Goal: Task Accomplishment & Management: Manage account settings

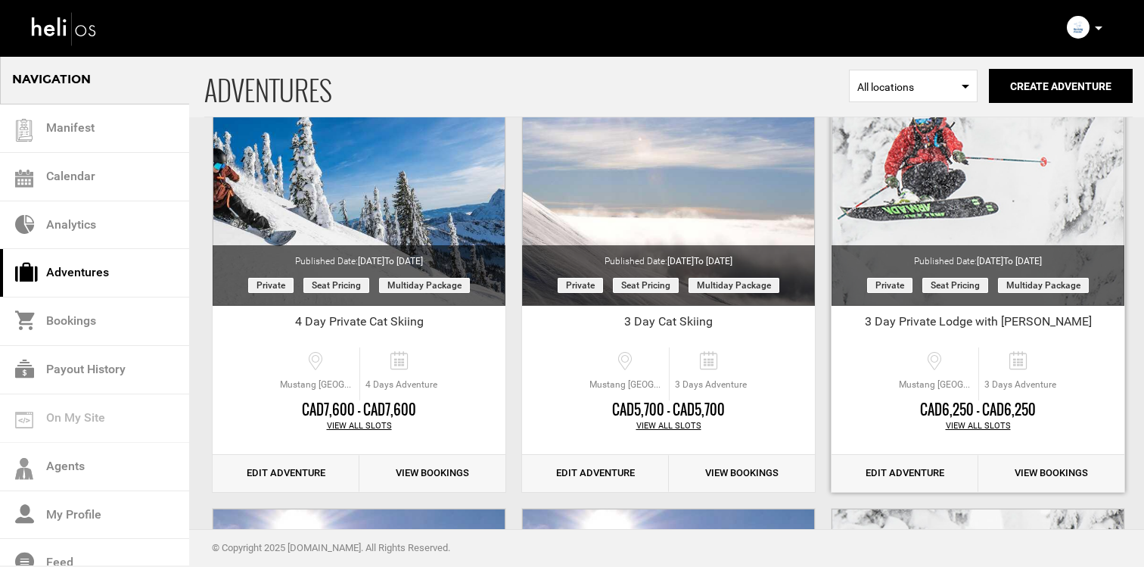
click at [980, 424] on div "View All Slots" at bounding box center [978, 426] width 293 height 12
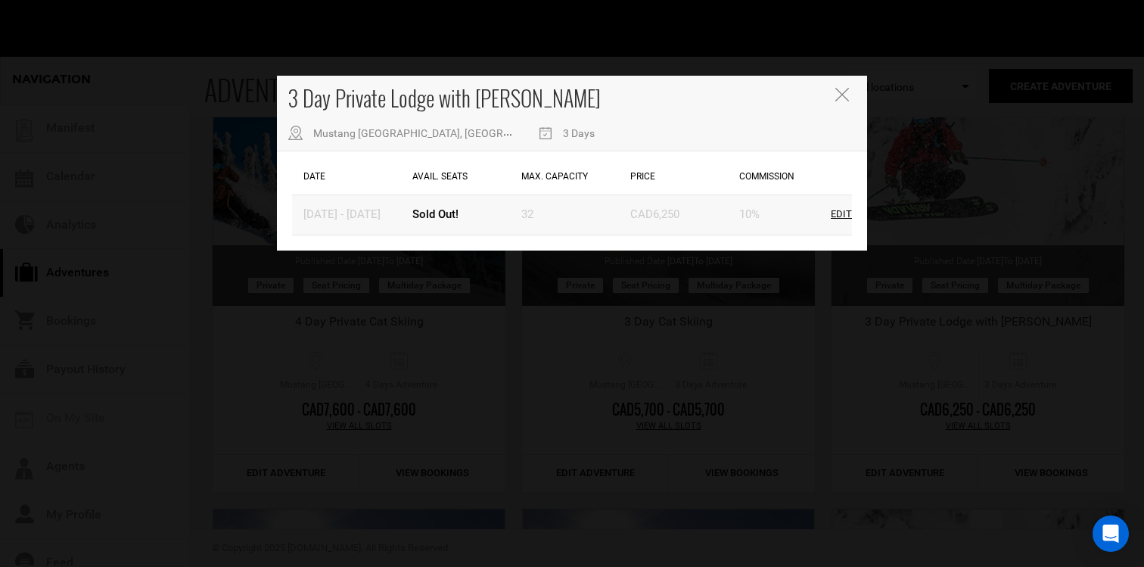
click at [843, 213] on div "Edit" at bounding box center [841, 214] width 21 height 14
type input "01/09/2026"
type input "01/11/2026"
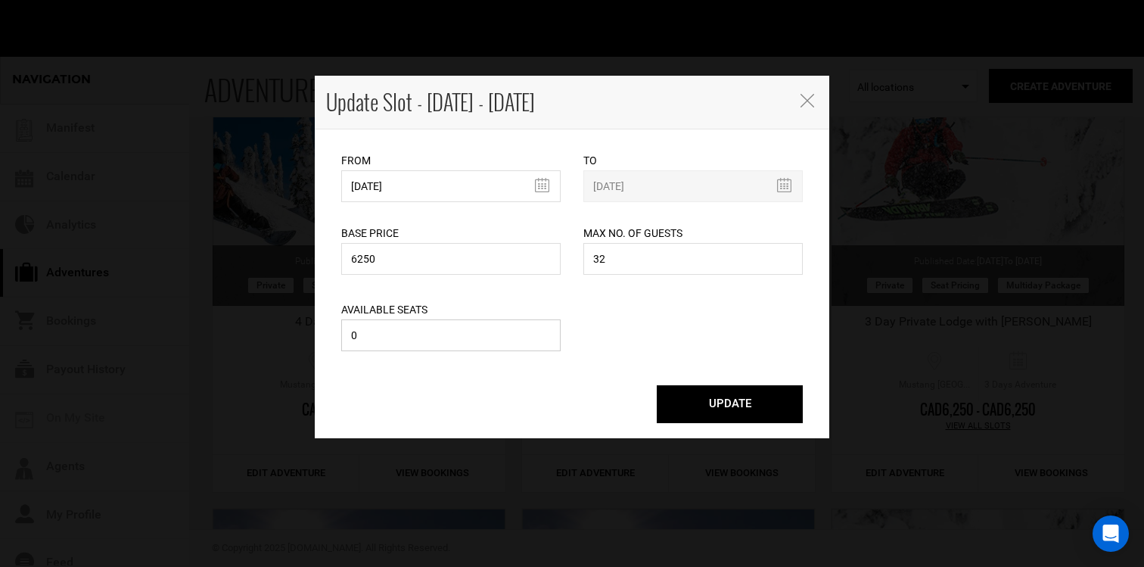
click at [484, 331] on input "0" at bounding box center [450, 335] width 219 height 32
type input "1"
click at [683, 393] on button "UPDATE" at bounding box center [730, 404] width 146 height 38
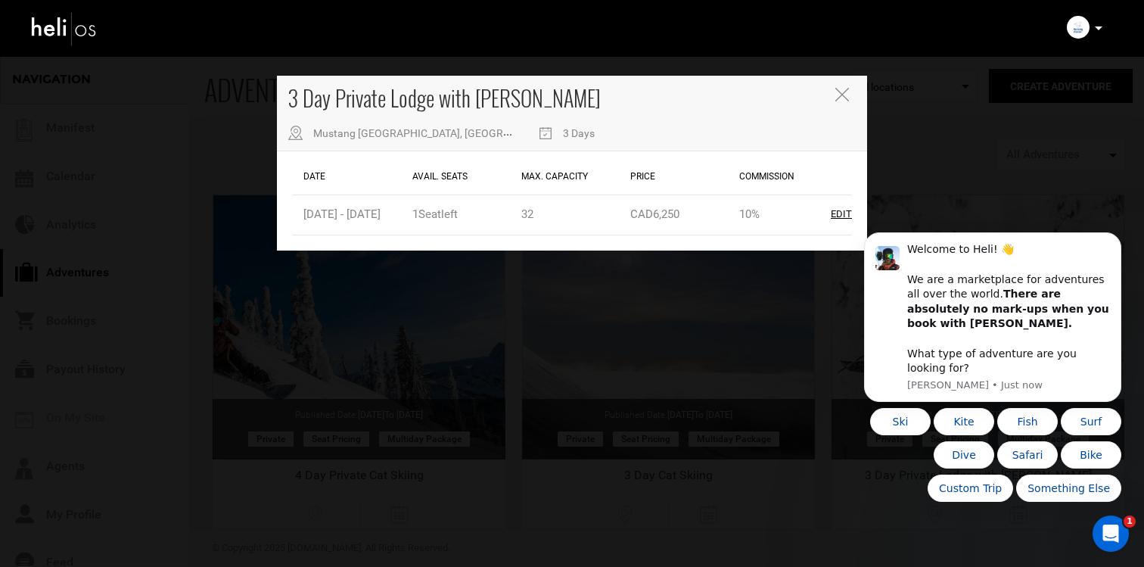
click at [851, 100] on button "Close" at bounding box center [843, 96] width 17 height 16
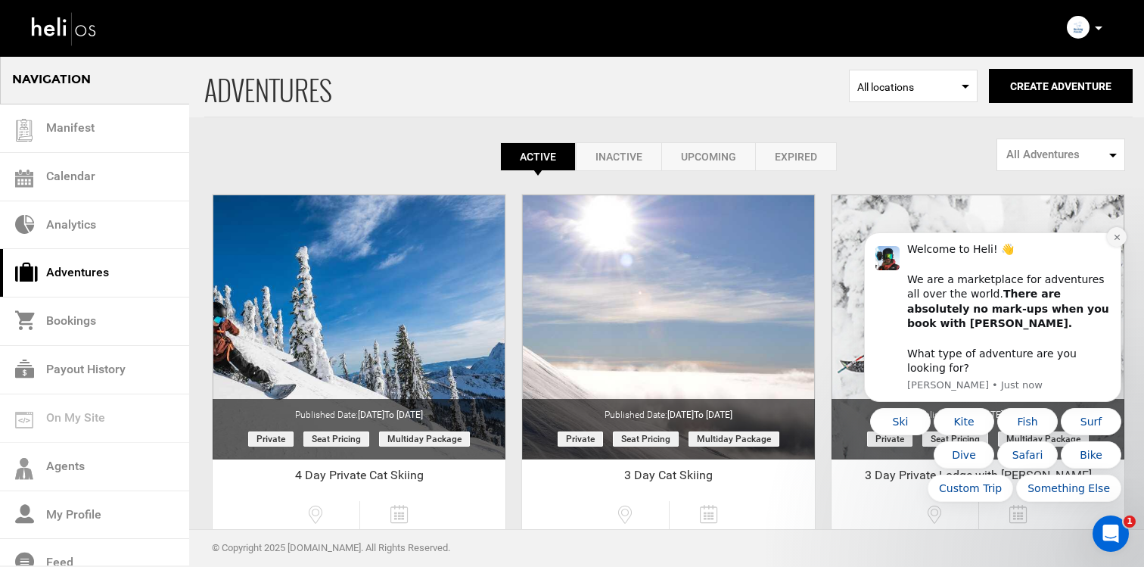
click at [1117, 240] on icon "Dismiss notification" at bounding box center [1116, 237] width 5 height 5
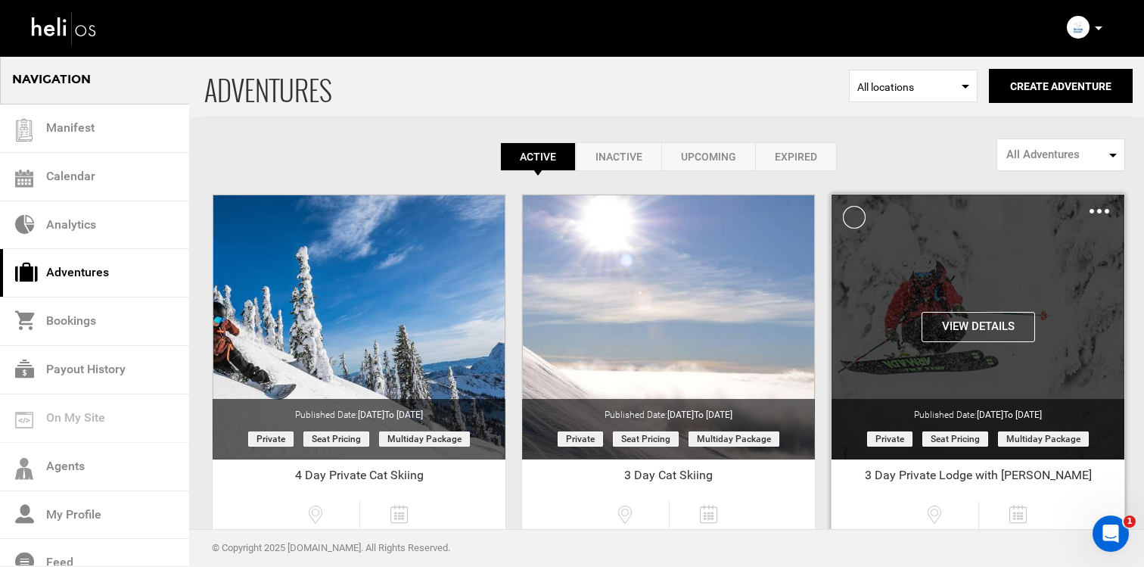
click at [1098, 210] on img at bounding box center [1100, 211] width 20 height 5
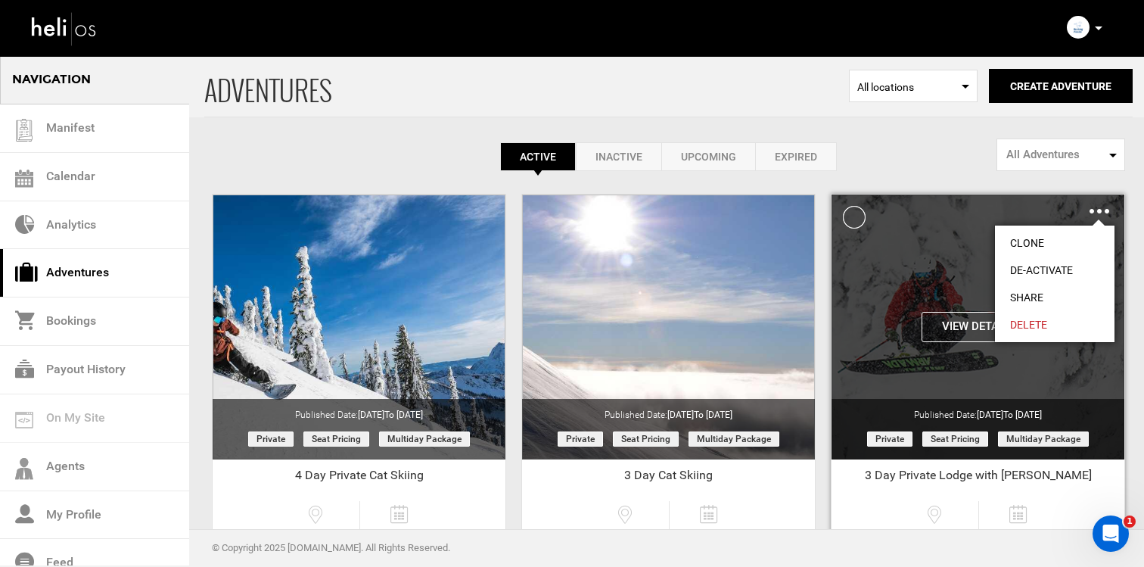
click at [1050, 292] on link "Share" at bounding box center [1055, 297] width 120 height 27
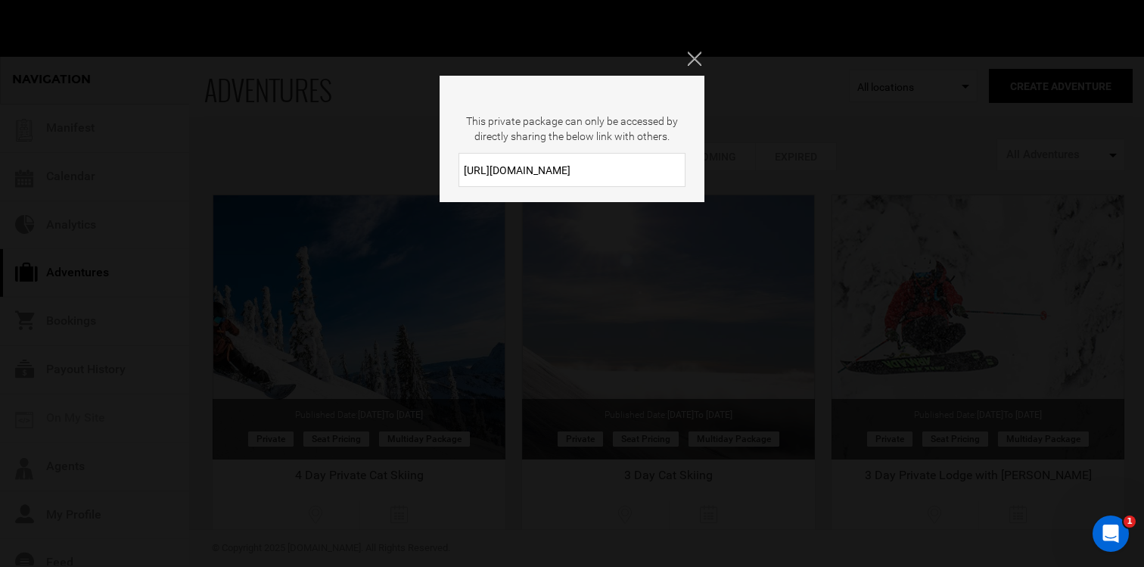
click at [645, 154] on input "https://heli.life/hqcQbL" at bounding box center [572, 170] width 227 height 34
click at [640, 163] on input "https://heli.life/hqcQbL" at bounding box center [572, 170] width 227 height 34
click at [687, 60] on div "This private package can only be accessed by directly sharing the below link wi…" at bounding box center [572, 283] width 1144 height 567
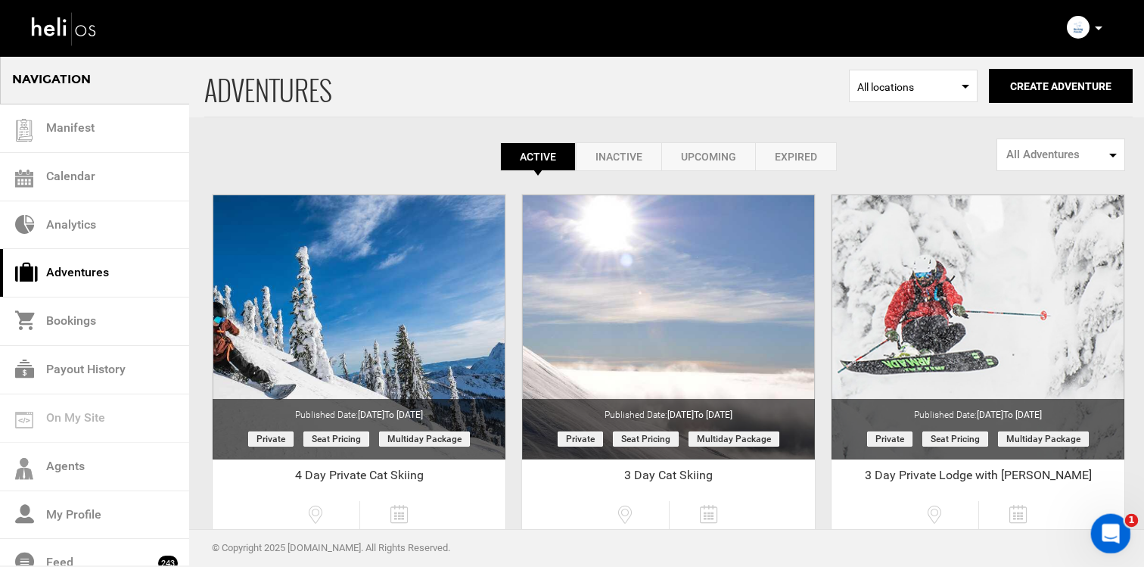
click at [1101, 530] on icon "Open Intercom Messenger" at bounding box center [1108, 531] width 25 height 25
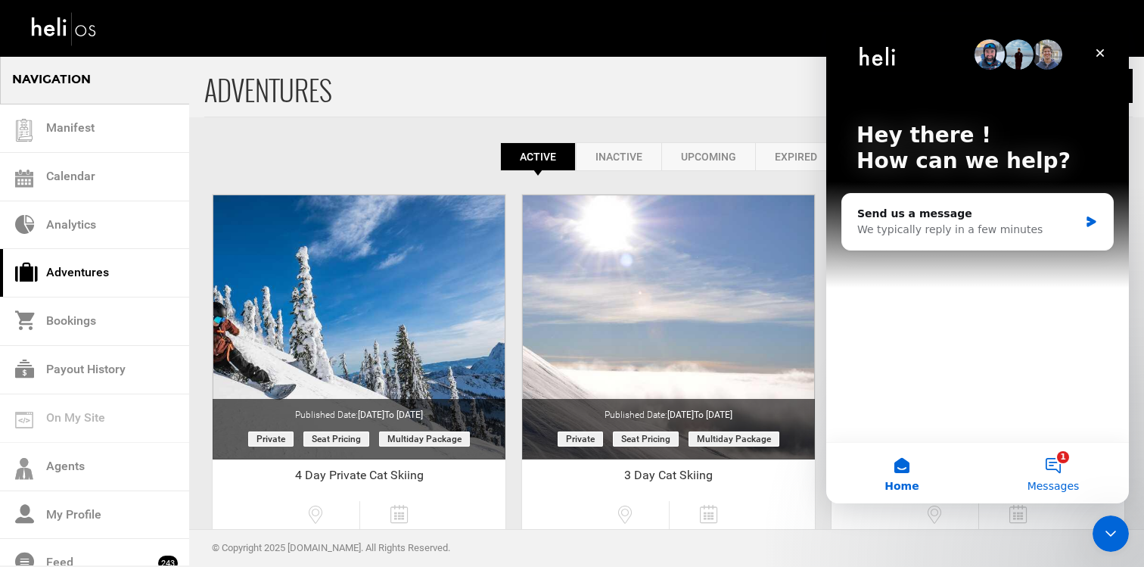
click at [1071, 474] on button "1 Messages" at bounding box center [1053, 473] width 151 height 61
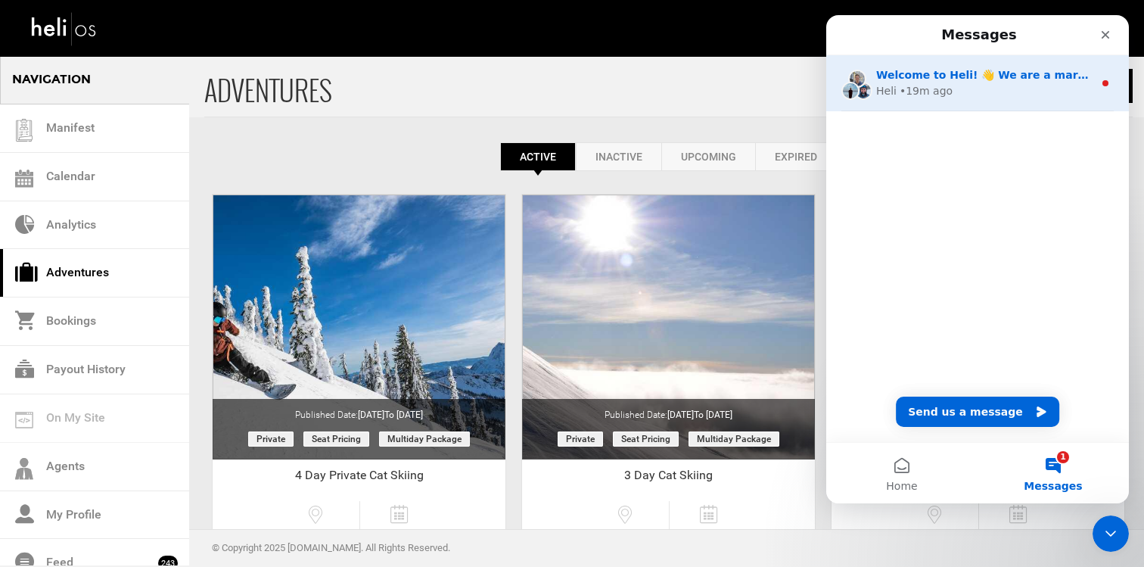
click at [997, 96] on div "Heli • 19m ago" at bounding box center [984, 91] width 217 height 16
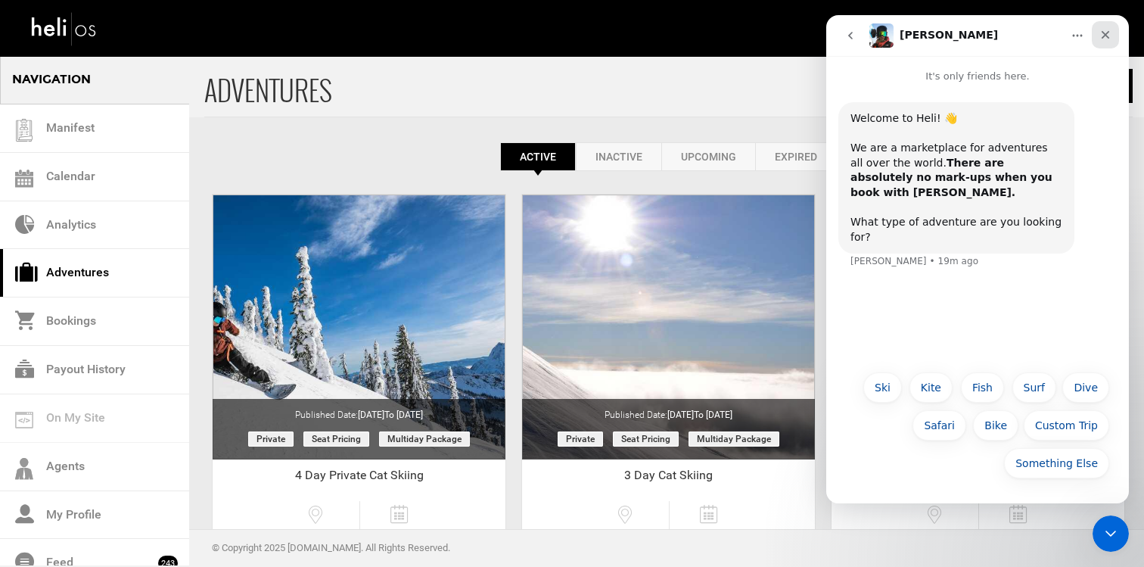
click at [1103, 40] on icon "Close" at bounding box center [1105, 35] width 12 height 12
